Goal: Complete application form

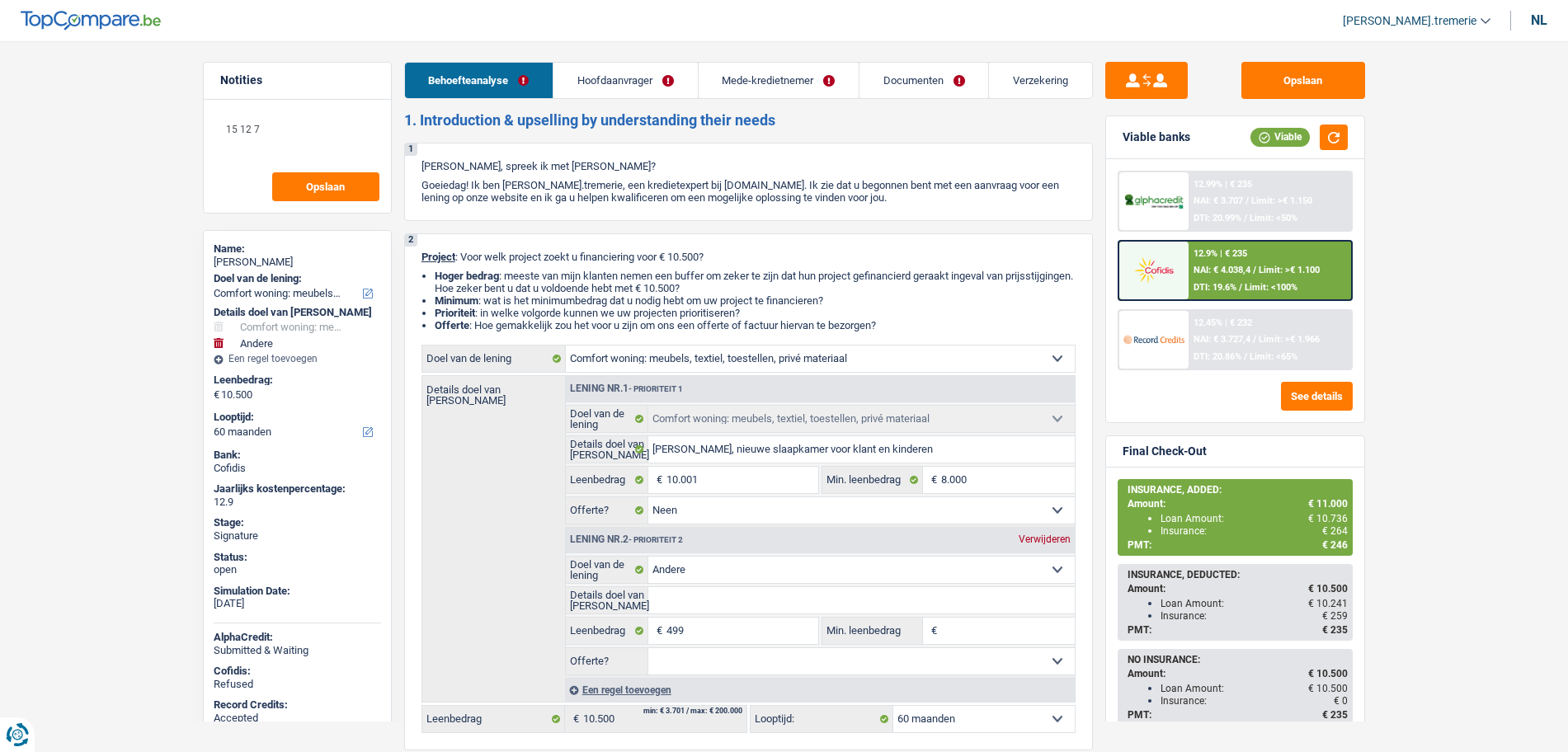
select select "household"
select select "other"
select select "60"
select select "household"
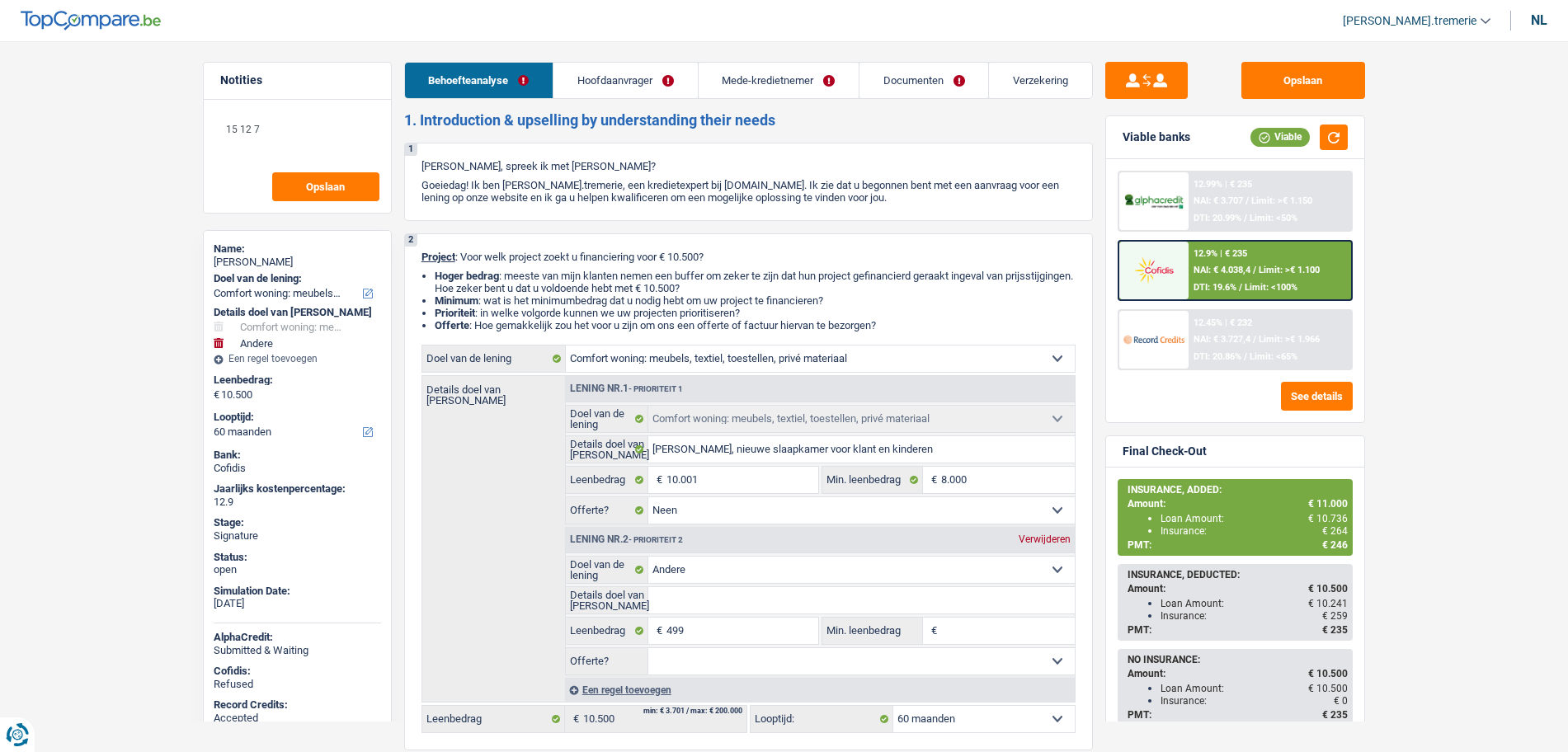
select select "household"
select select "false"
select select "other"
select select "60"
select select "worker"
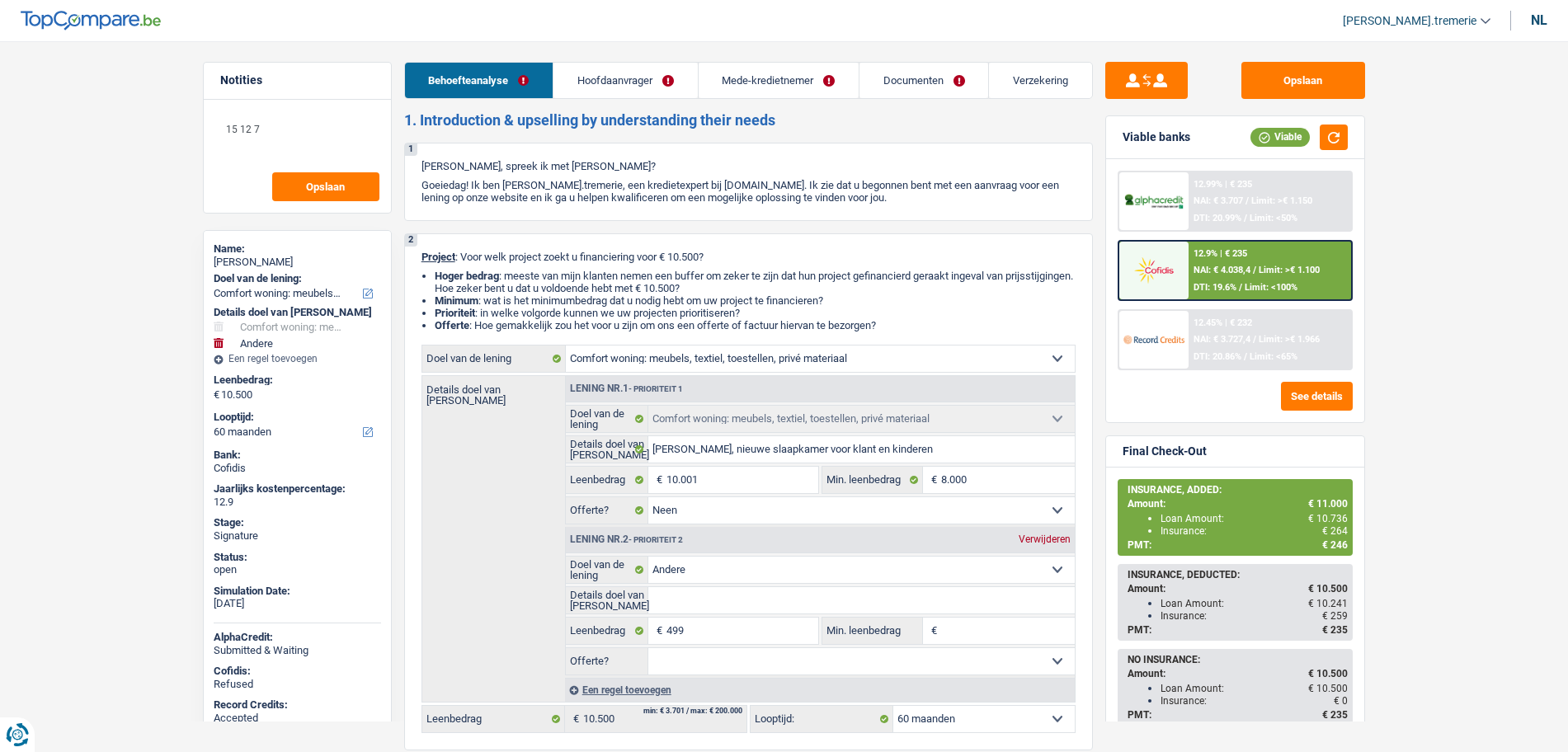
select select "privateEmployee"
select select "familyAllowances"
select select "netSalary"
select select "mealVouchers"
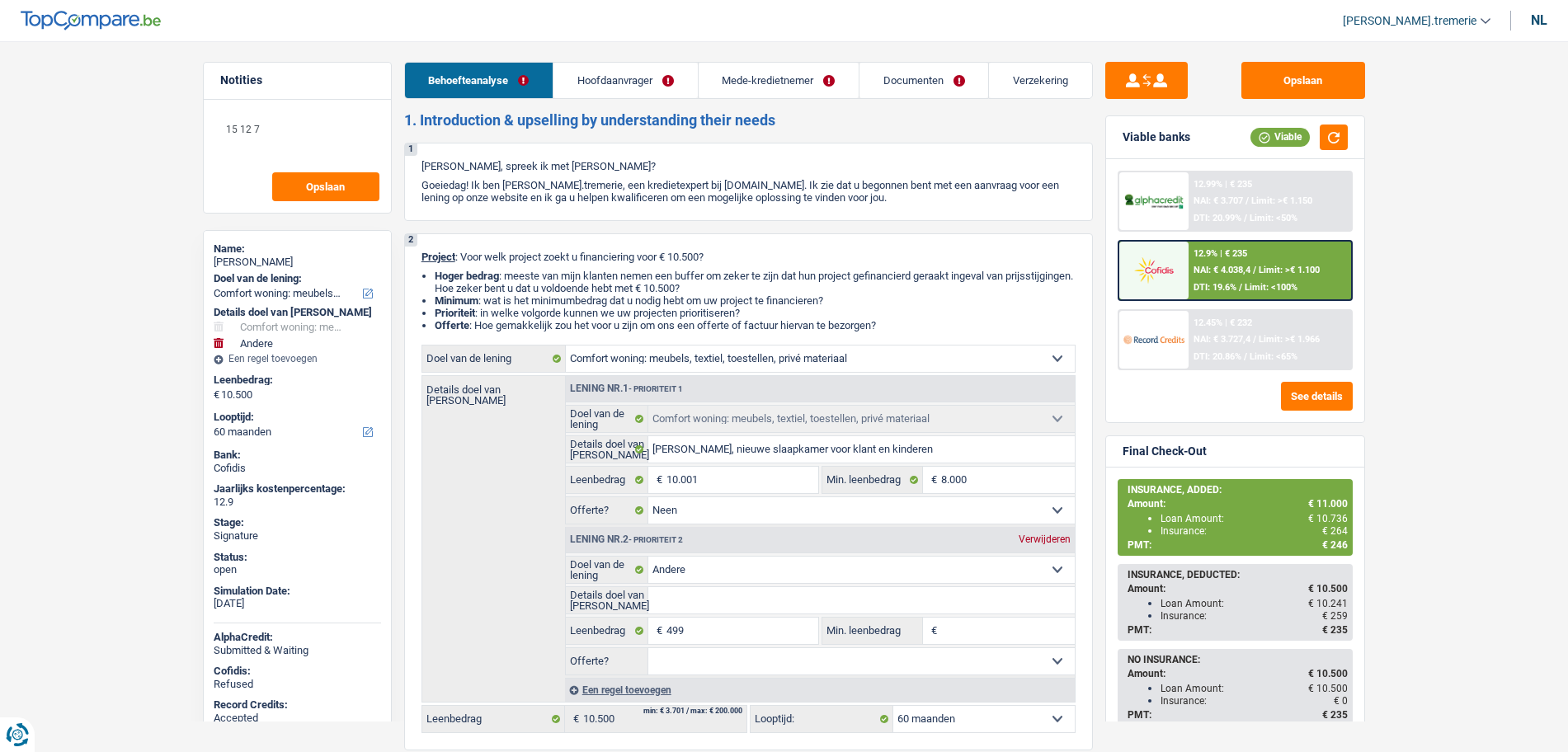
select select "rents"
select select "household"
select select "false"
select select "other"
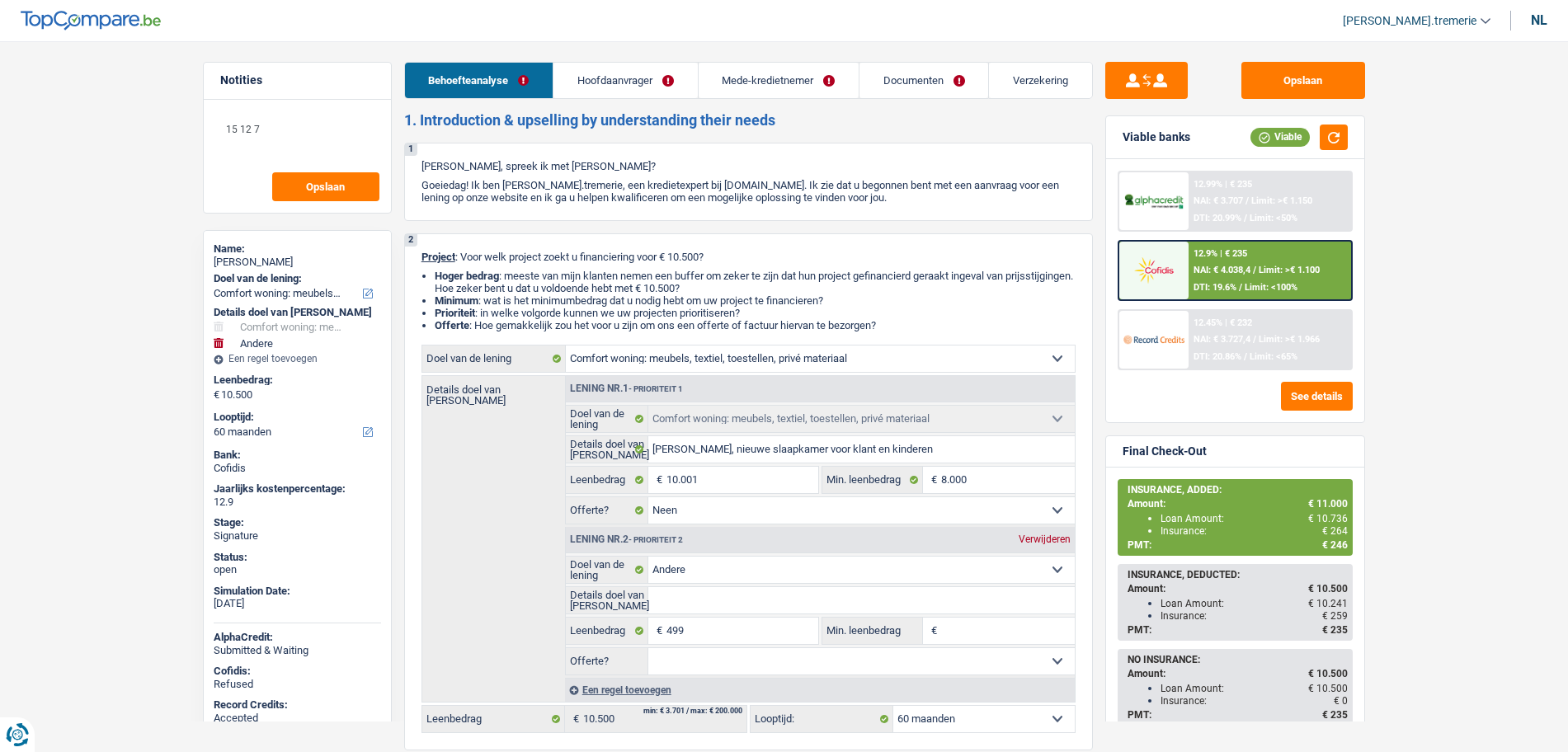
select select "60"
select select "32"
select select "cohabitation"
click at [666, 85] on link "Hoofdaanvrager" at bounding box center [625, 80] width 144 height 35
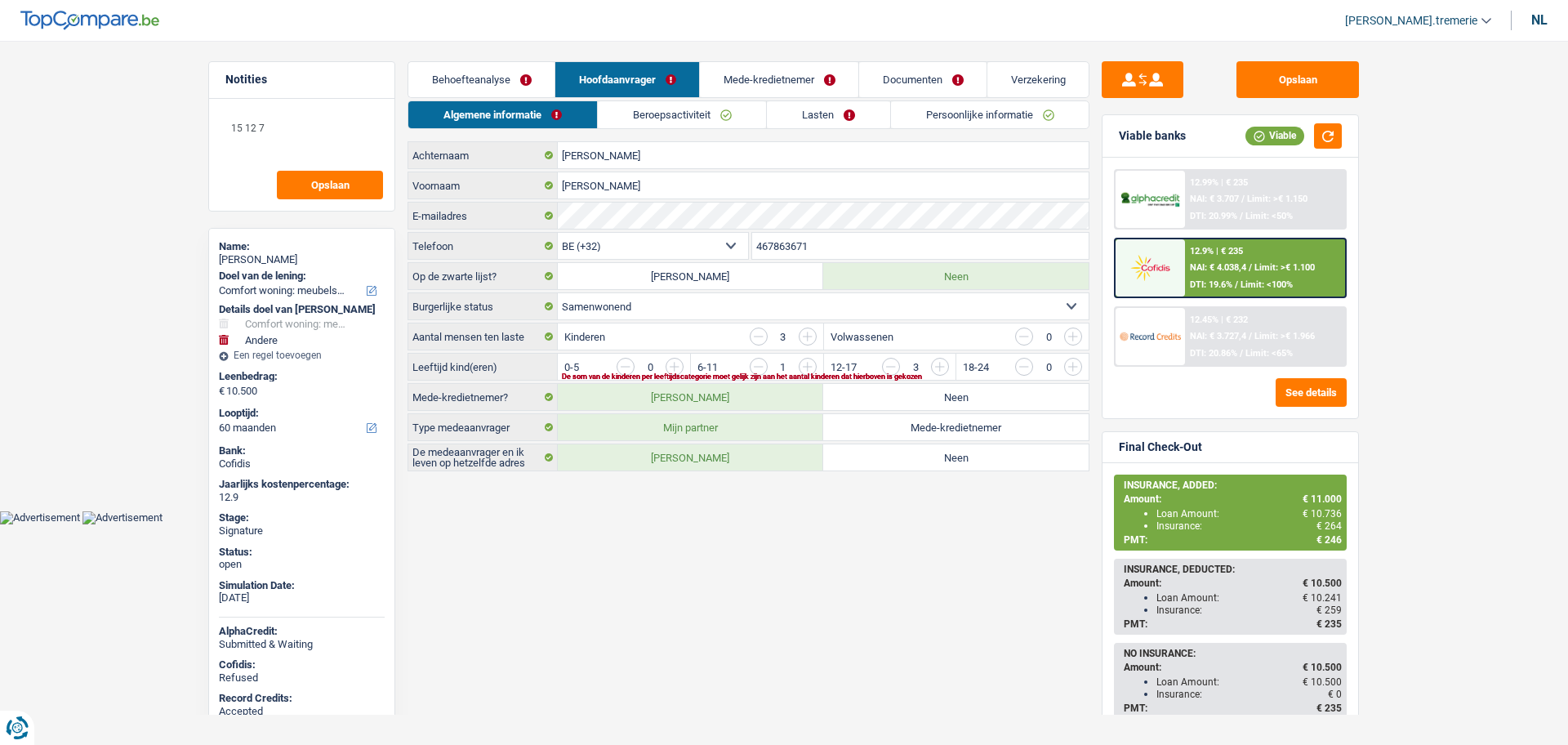
click at [897, 89] on link "Documenten" at bounding box center [922, 79] width 127 height 35
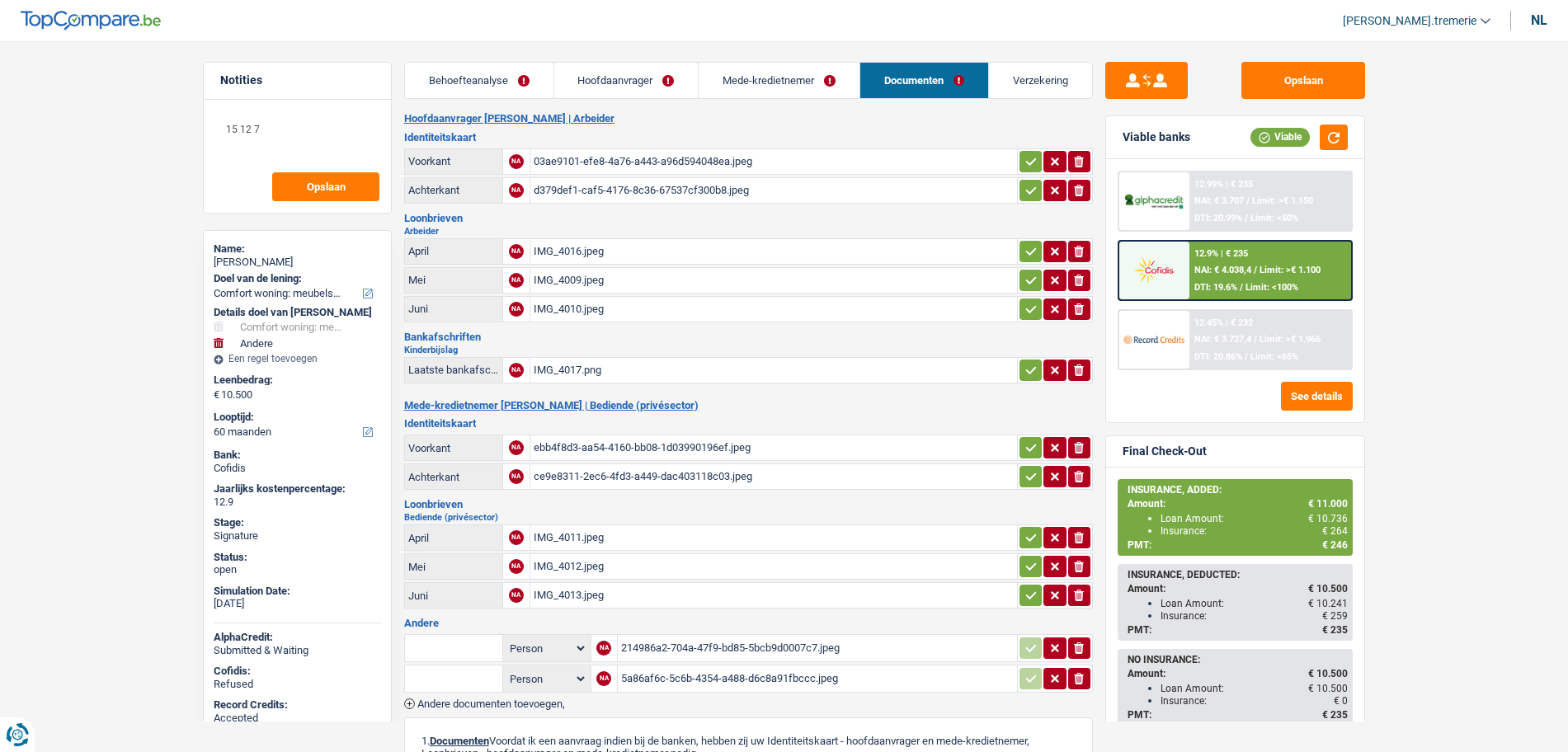
click at [580, 162] on div "03ae9101-efe8-4a76-a443-a96d594048ea.jpeg" at bounding box center [773, 161] width 480 height 25
click at [1005, 87] on link "Verzekering" at bounding box center [1041, 80] width 103 height 35
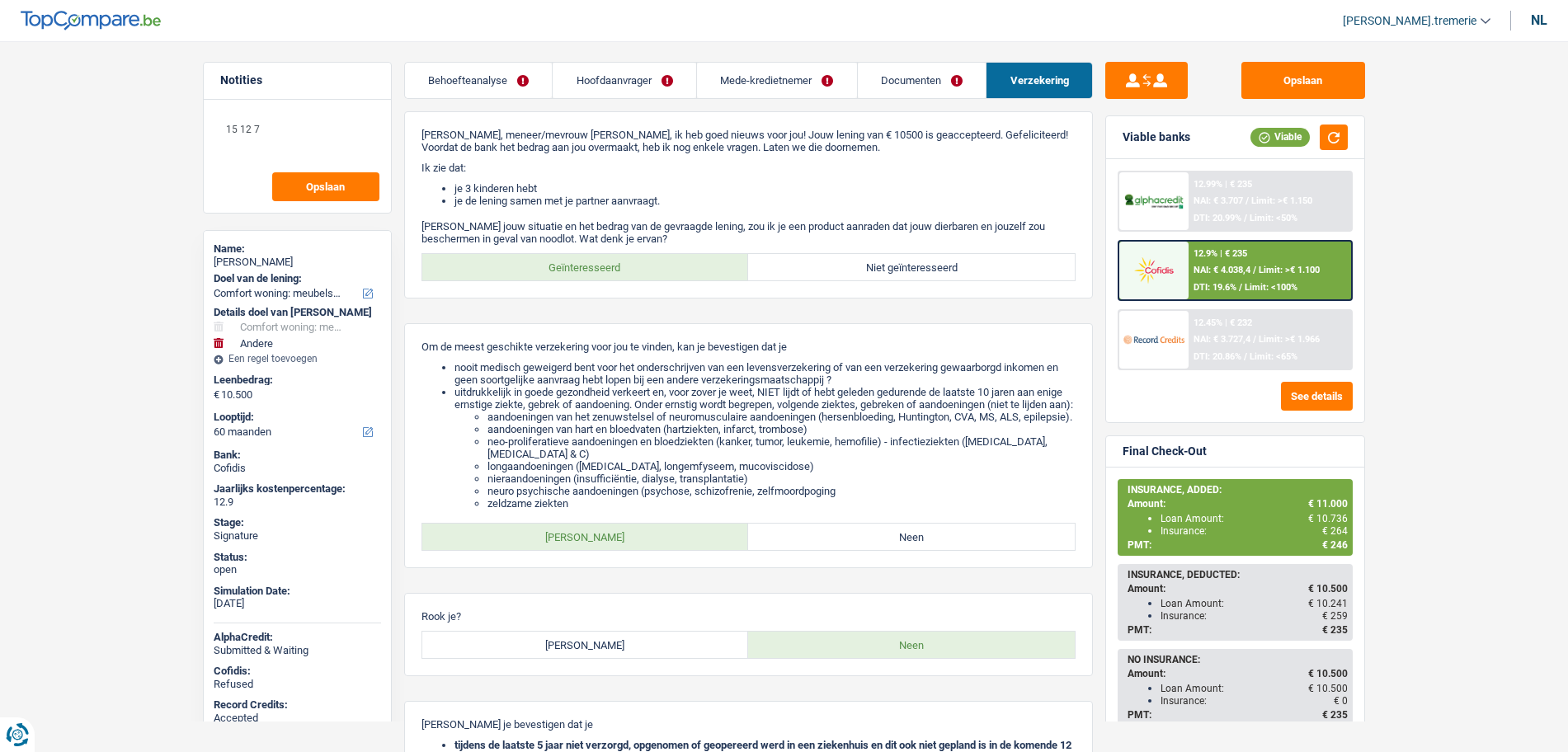
click at [895, 95] on link "Documenten" at bounding box center [922, 80] width 128 height 35
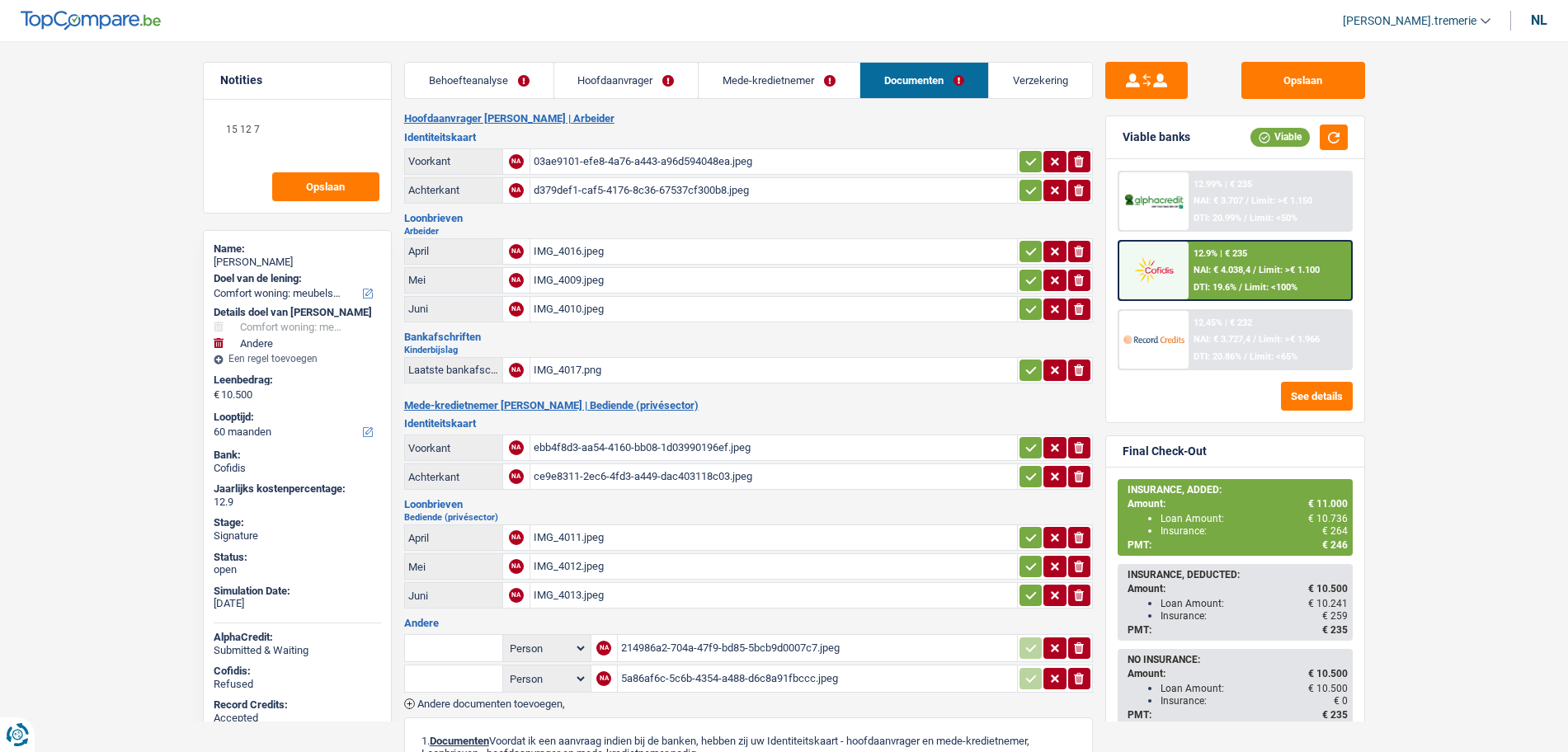
scroll to position [317, 0]
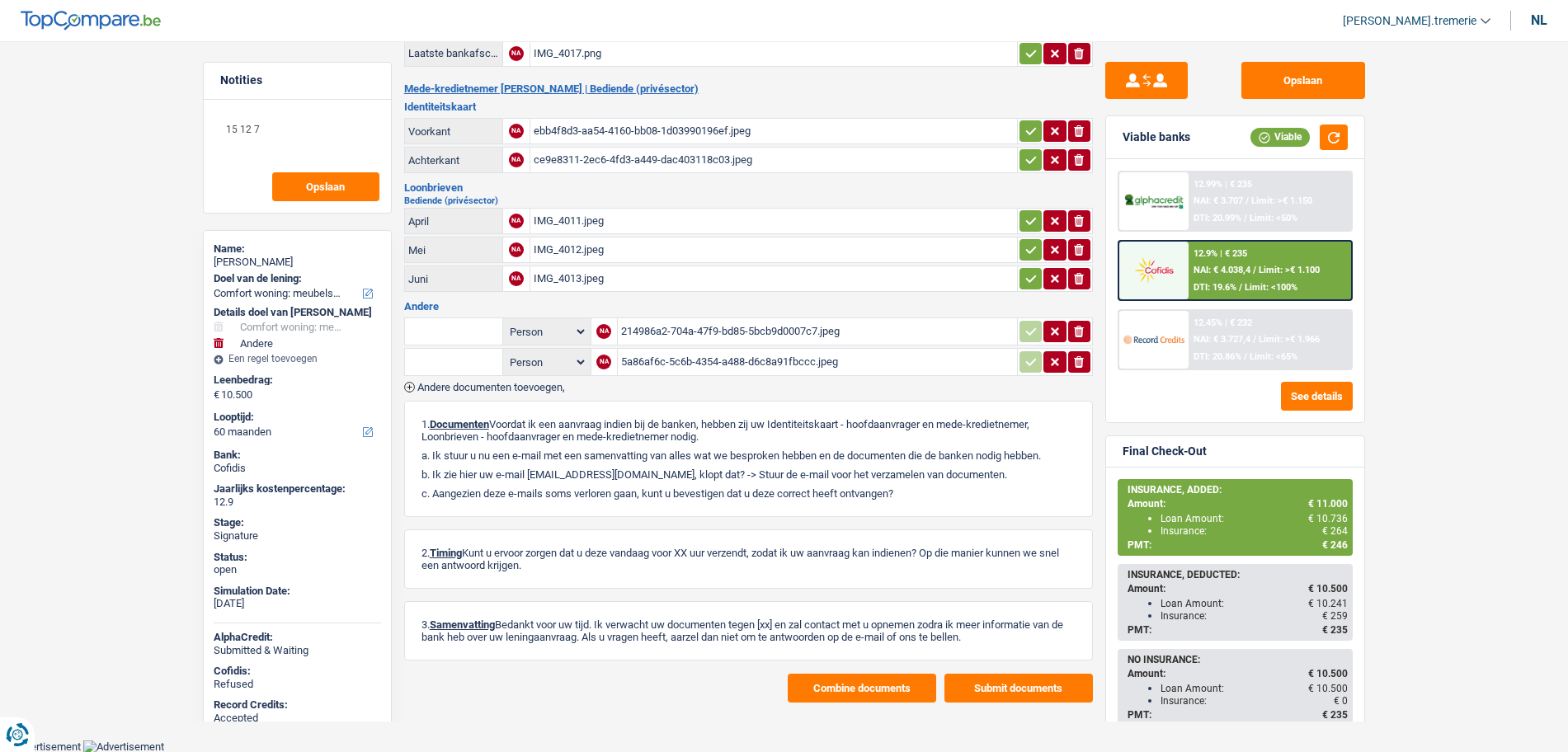
click at [836, 688] on button "Combine documents" at bounding box center [862, 688] width 148 height 29
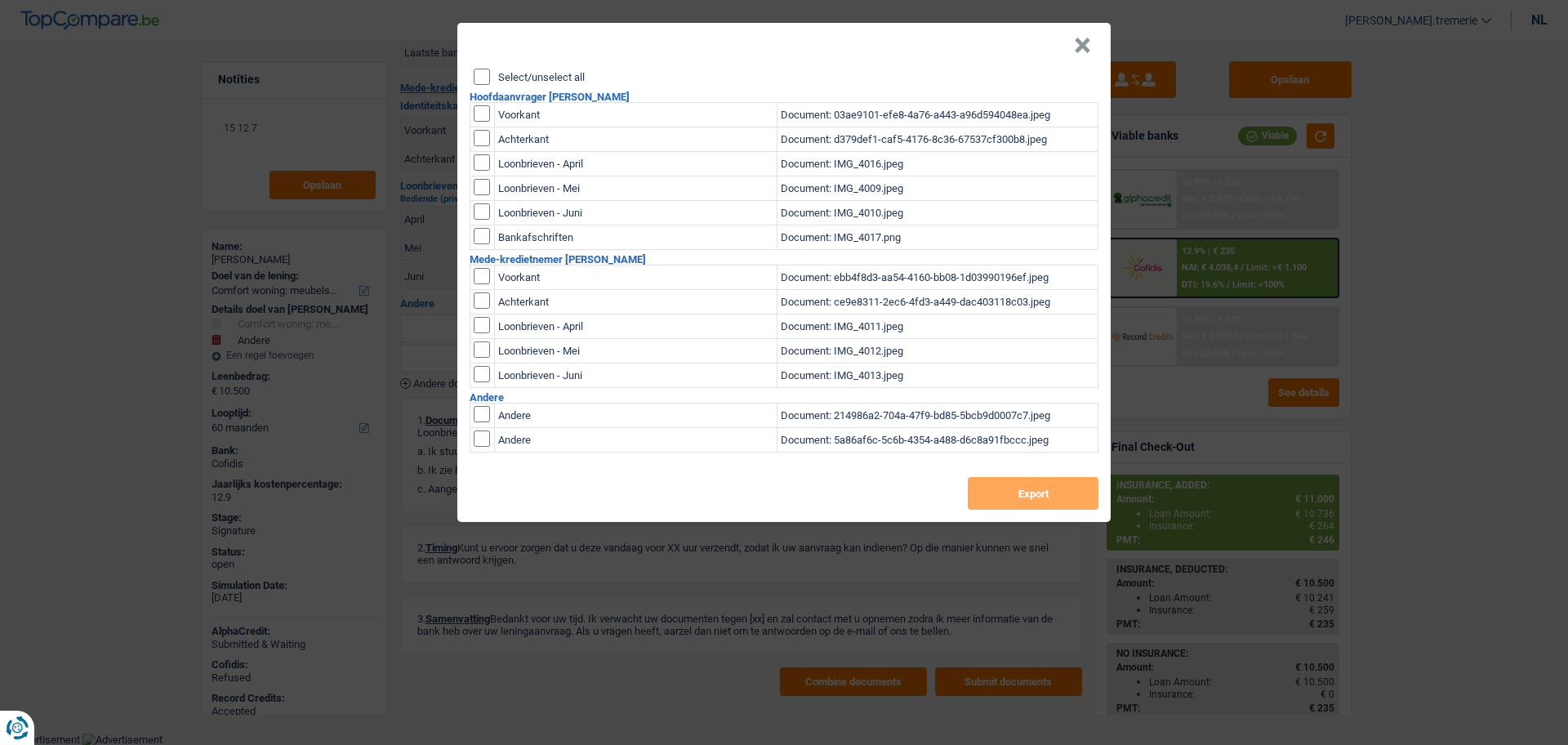
click at [506, 115] on td "Voorkant" at bounding box center [636, 115] width 282 height 25
click at [486, 108] on input "checkbox" at bounding box center [481, 113] width 16 height 16
checkbox input "true"
click at [487, 122] on input "checkbox" at bounding box center [481, 113] width 16 height 16
checkbox input "true"
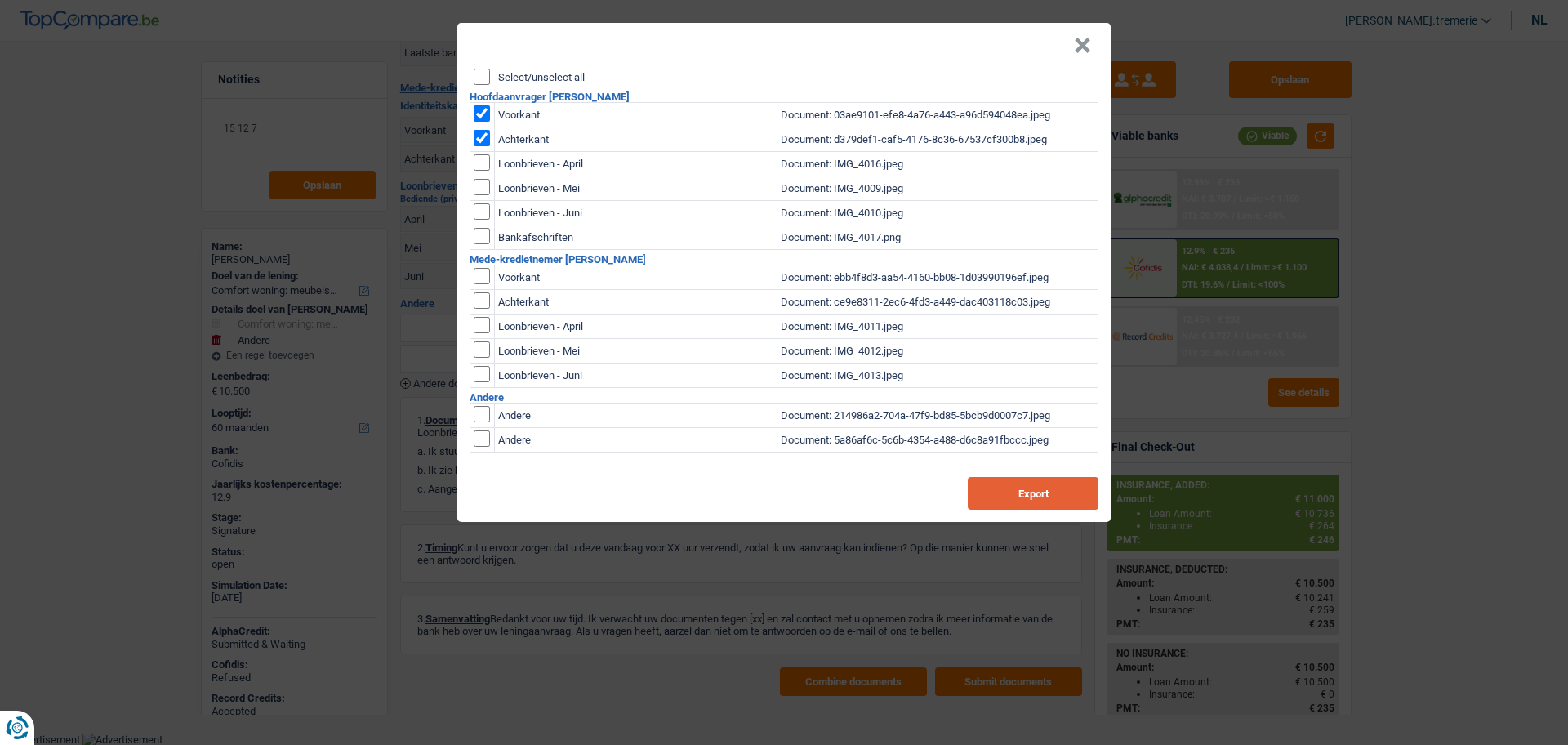
click at [1029, 488] on button "Export" at bounding box center [1032, 493] width 131 height 32
click at [478, 110] on input "checkbox" at bounding box center [481, 113] width 16 height 16
checkbox input "false"
click at [487, 122] on input "checkbox" at bounding box center [481, 113] width 16 height 16
checkbox input "false"
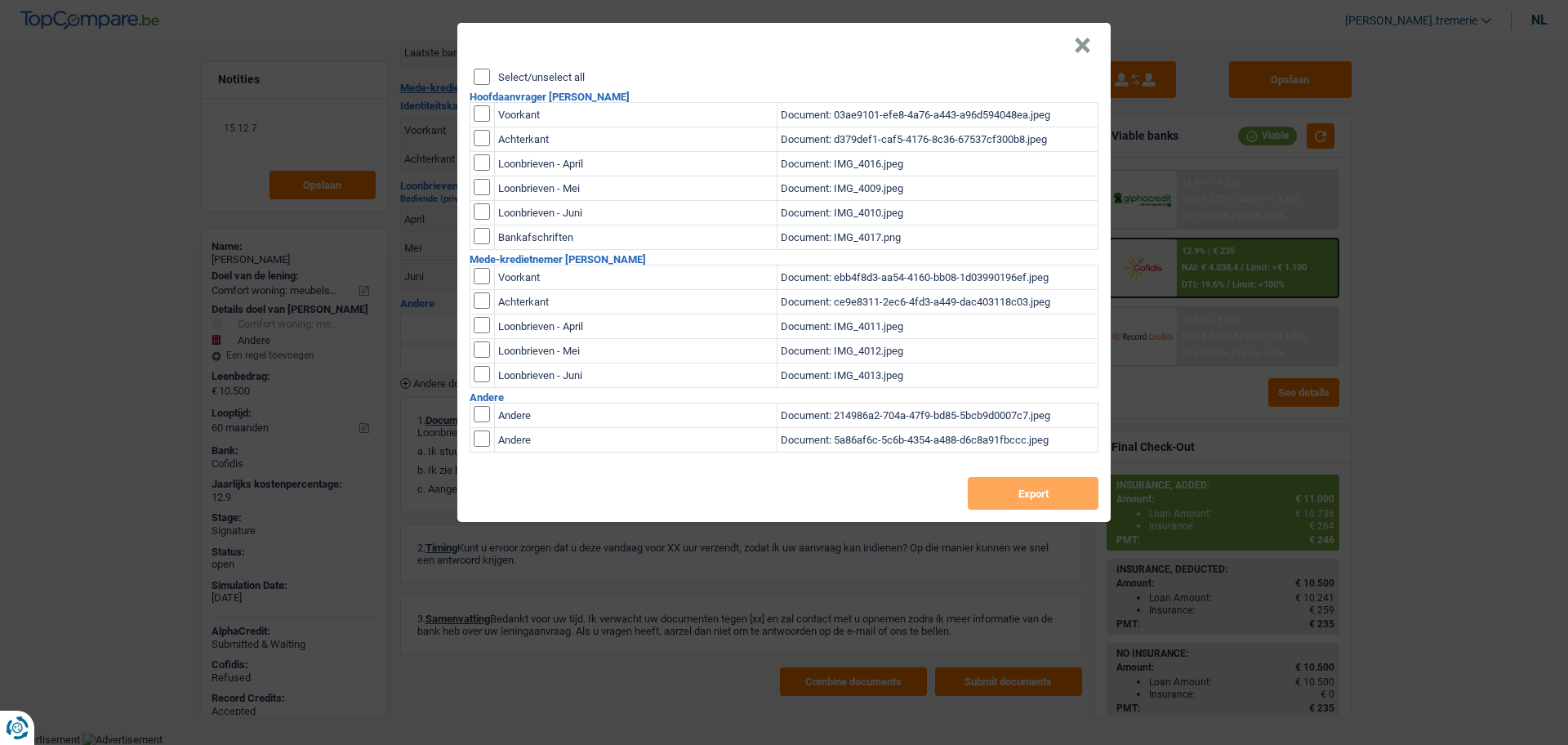
click at [476, 269] on input "checkbox" at bounding box center [481, 276] width 16 height 16
checkbox input "true"
click at [481, 284] on input "checkbox" at bounding box center [481, 276] width 16 height 16
checkbox input "true"
click at [1025, 487] on button "Export" at bounding box center [1032, 493] width 131 height 32
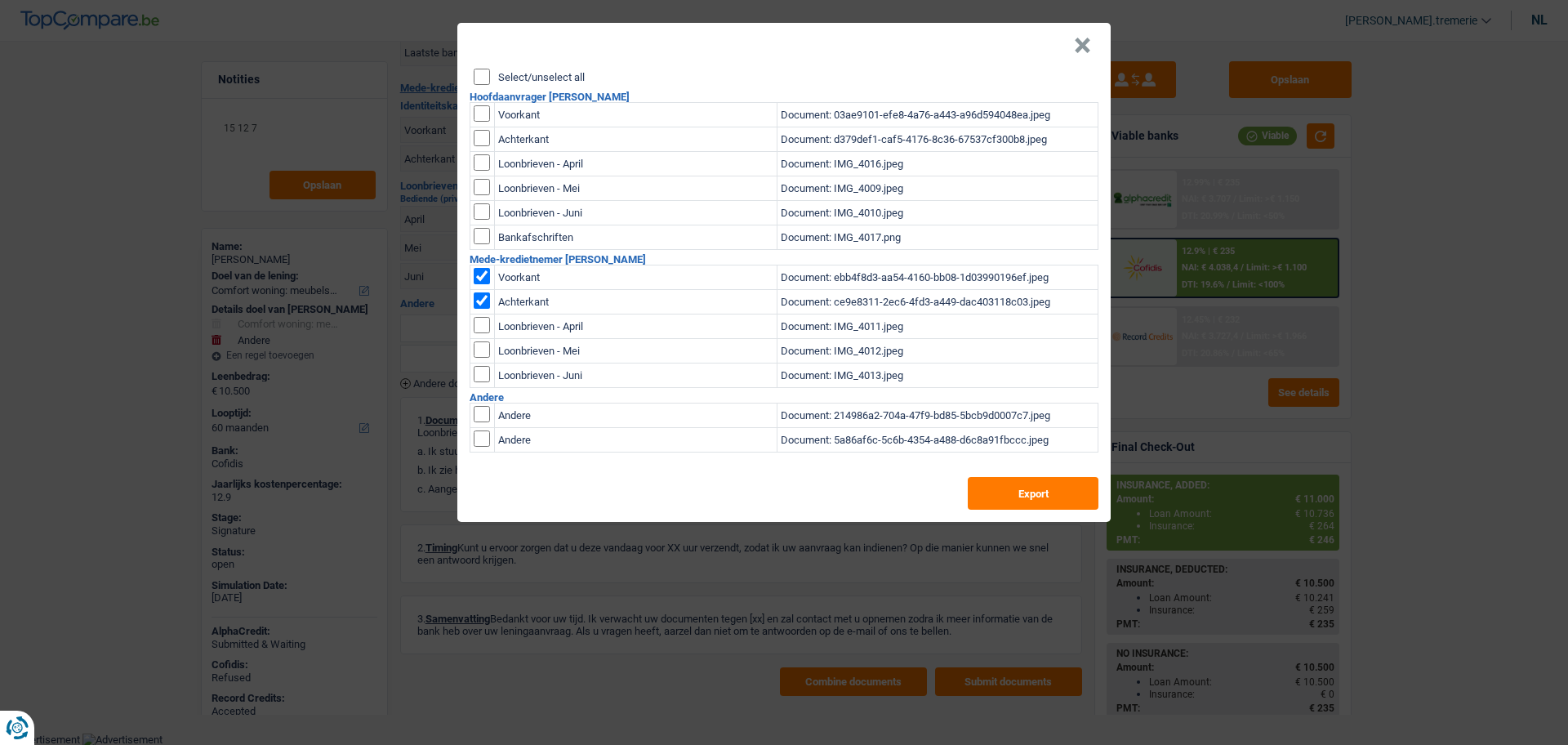
click at [1088, 47] on button "×" at bounding box center [1083, 45] width 17 height 16
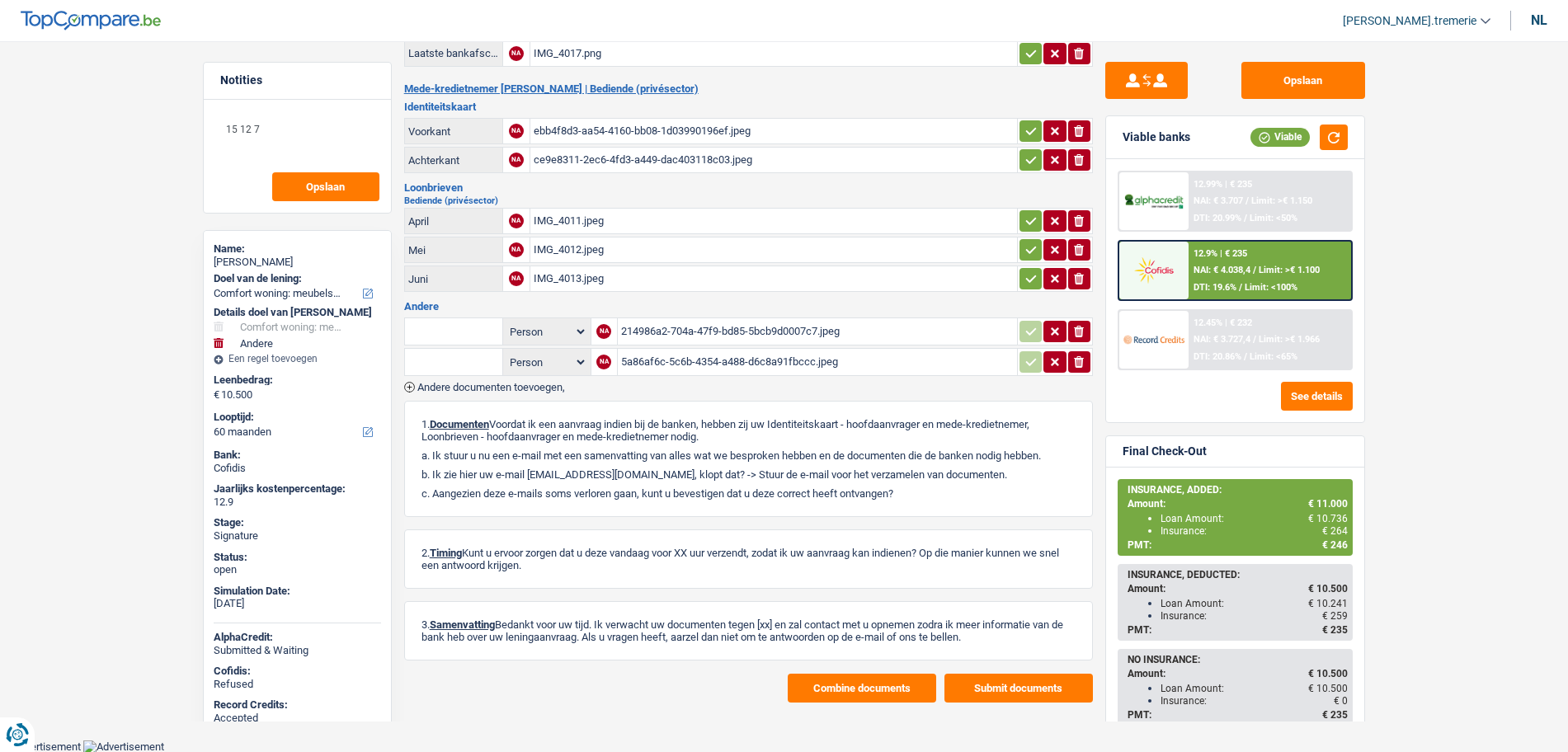
scroll to position [0, 0]
